Goal: Task Accomplishment & Management: Complete application form

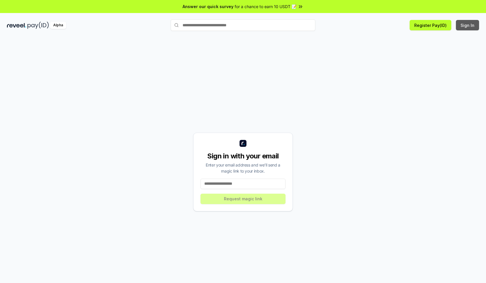
click at [468, 25] on button "Sign In" at bounding box center [467, 25] width 23 height 10
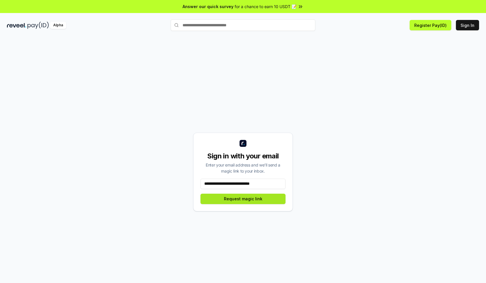
type input "**********"
click at [243, 199] on button "Request magic link" at bounding box center [242, 199] width 85 height 10
